Goal: Book appointment/travel/reservation

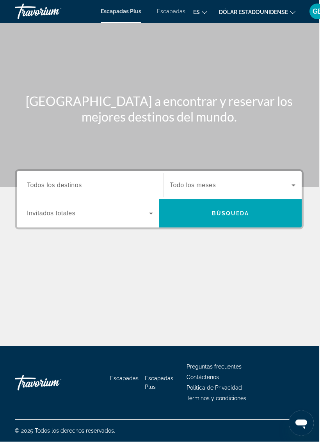
scroll to position [5, 1]
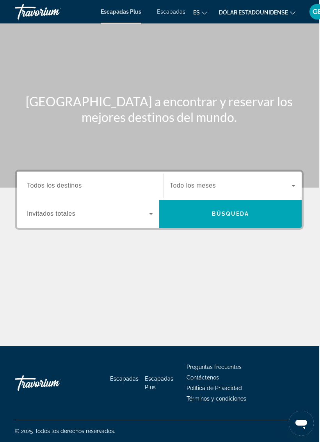
click at [67, 182] on span "Todos los destinos" at bounding box center [54, 185] width 55 height 7
click at [67, 181] on input "Destination Todos los destinos" at bounding box center [90, 185] width 126 height 9
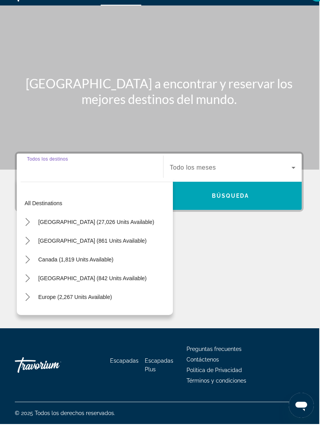
scroll to position [5, 0]
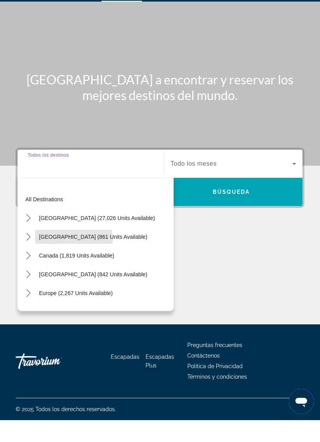
click at [66, 255] on span "[GEOGRAPHIC_DATA] (861 units available)" at bounding box center [93, 258] width 109 height 6
type input "**********"
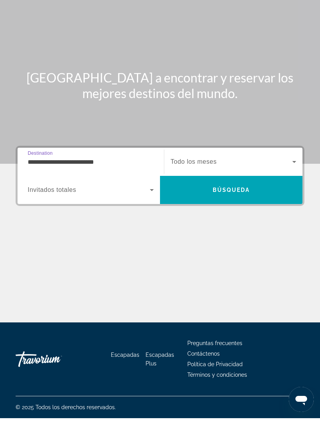
scroll to position [19, 0]
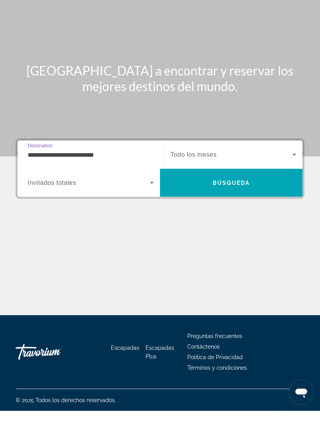
click at [87, 209] on span "Widget de búsqueda" at bounding box center [89, 213] width 122 height 9
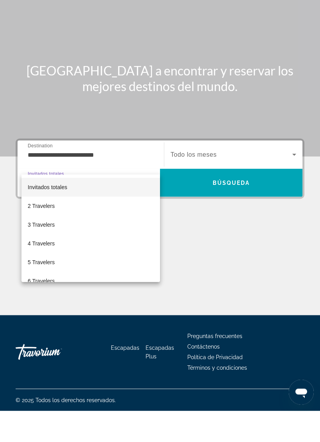
scroll to position [19, 0]
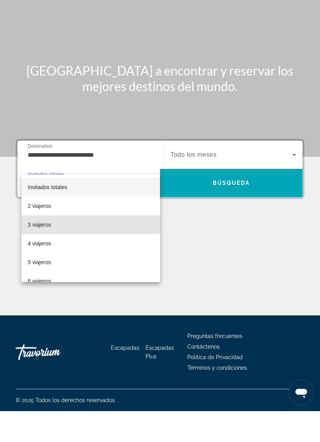
click at [40, 251] on span "3 viajeros" at bounding box center [39, 255] width 23 height 9
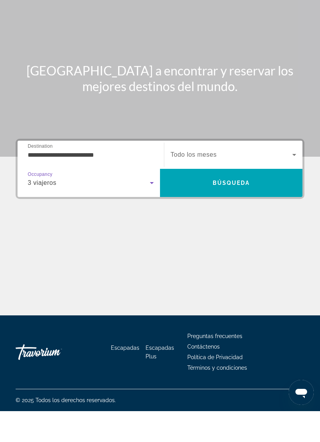
click at [225, 181] on span "Widget de búsqueda" at bounding box center [232, 185] width 122 height 9
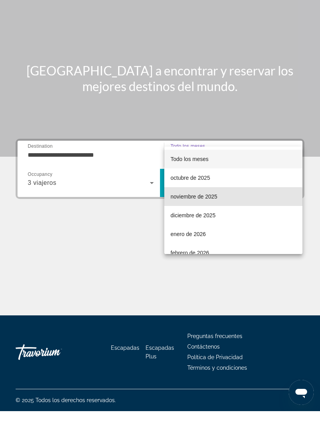
click at [198, 224] on font "noviembre de 2025" at bounding box center [194, 227] width 47 height 6
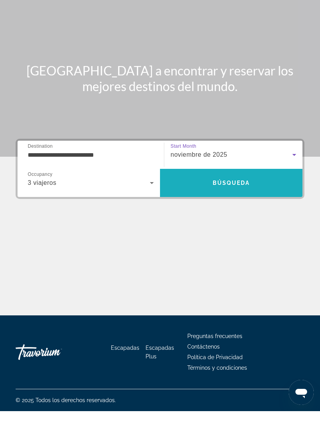
click at [247, 211] on span "Búsqueda" at bounding box center [232, 214] width 38 height 6
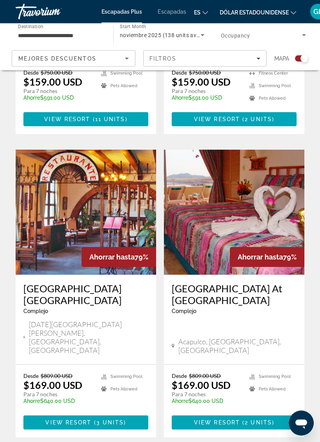
scroll to position [1596, 0]
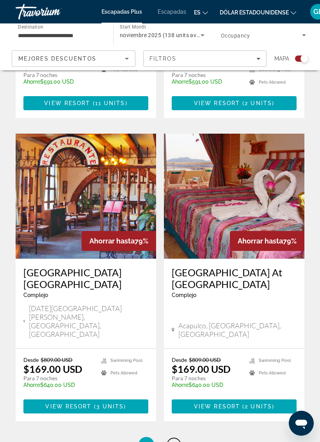
click at [175, 440] on span "2" at bounding box center [174, 444] width 4 height 9
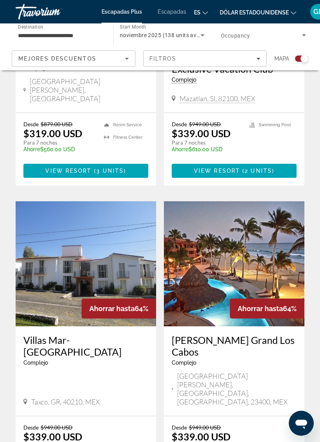
scroll to position [675, 0]
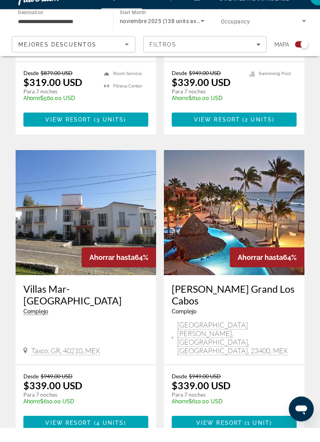
click at [260, 178] on img "Contenido principal" at bounding box center [234, 226] width 141 height 125
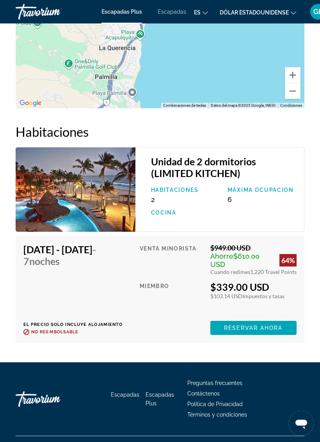
scroll to position [1516, 0]
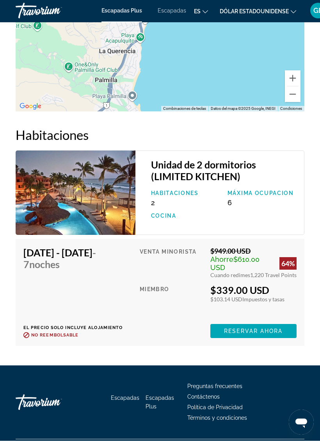
click at [260, 329] on span "Reservar ahora" at bounding box center [253, 332] width 59 height 6
